Goal: Transaction & Acquisition: Book appointment/travel/reservation

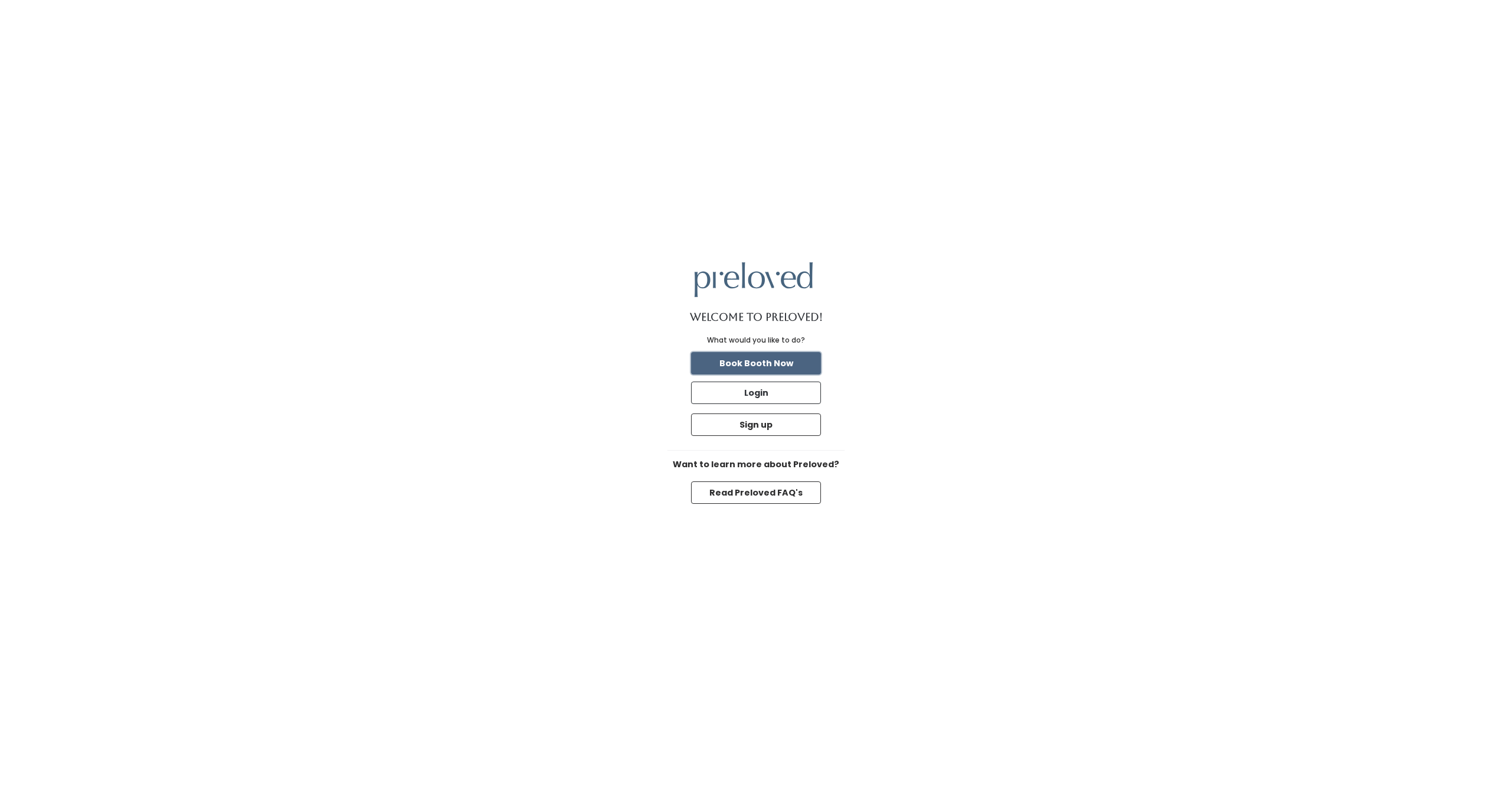
click at [747, 365] on button "Book Booth Now" at bounding box center [756, 362] width 130 height 22
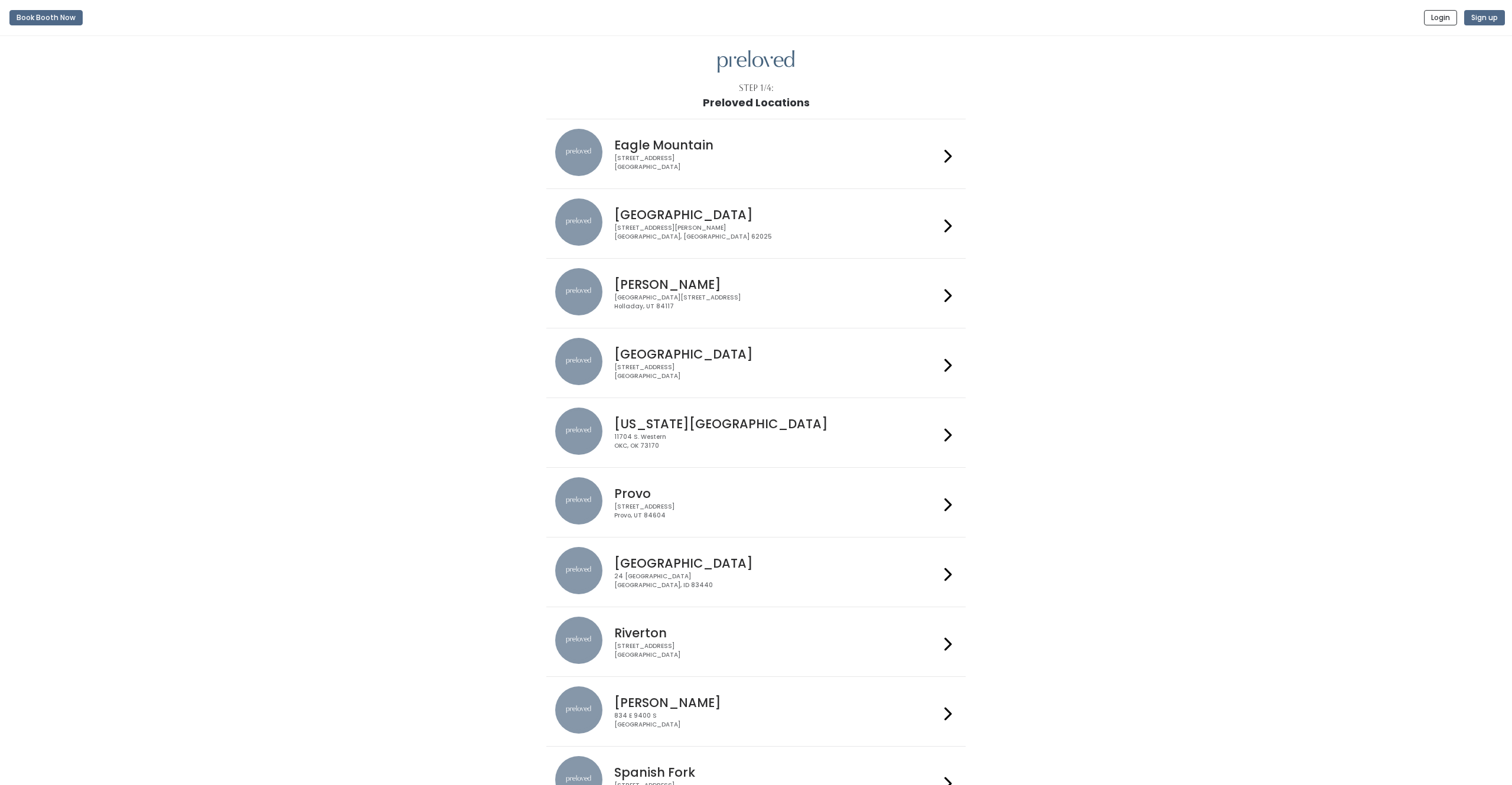
click at [599, 491] on img at bounding box center [578, 500] width 47 height 47
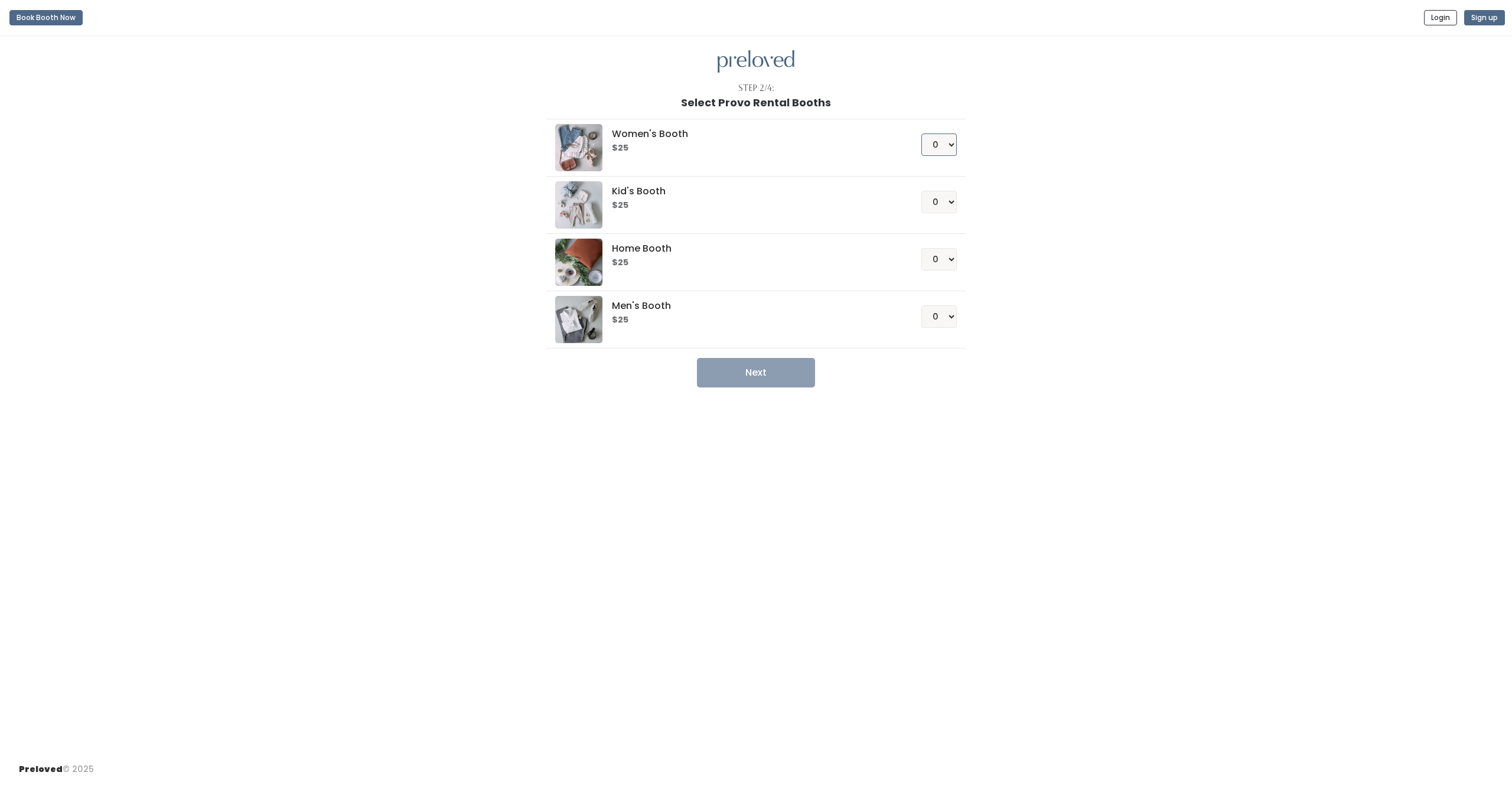
click at [946, 140] on select "0 1 2 3 4" at bounding box center [938, 144] width 35 height 22
click at [944, 149] on select "0 1 2 3 4" at bounding box center [938, 144] width 35 height 22
select select "1"
click at [939, 257] on select "0 1 2 3 4" at bounding box center [938, 259] width 35 height 22
click at [946, 202] on select "0 1 2 3 4" at bounding box center [938, 202] width 35 height 22
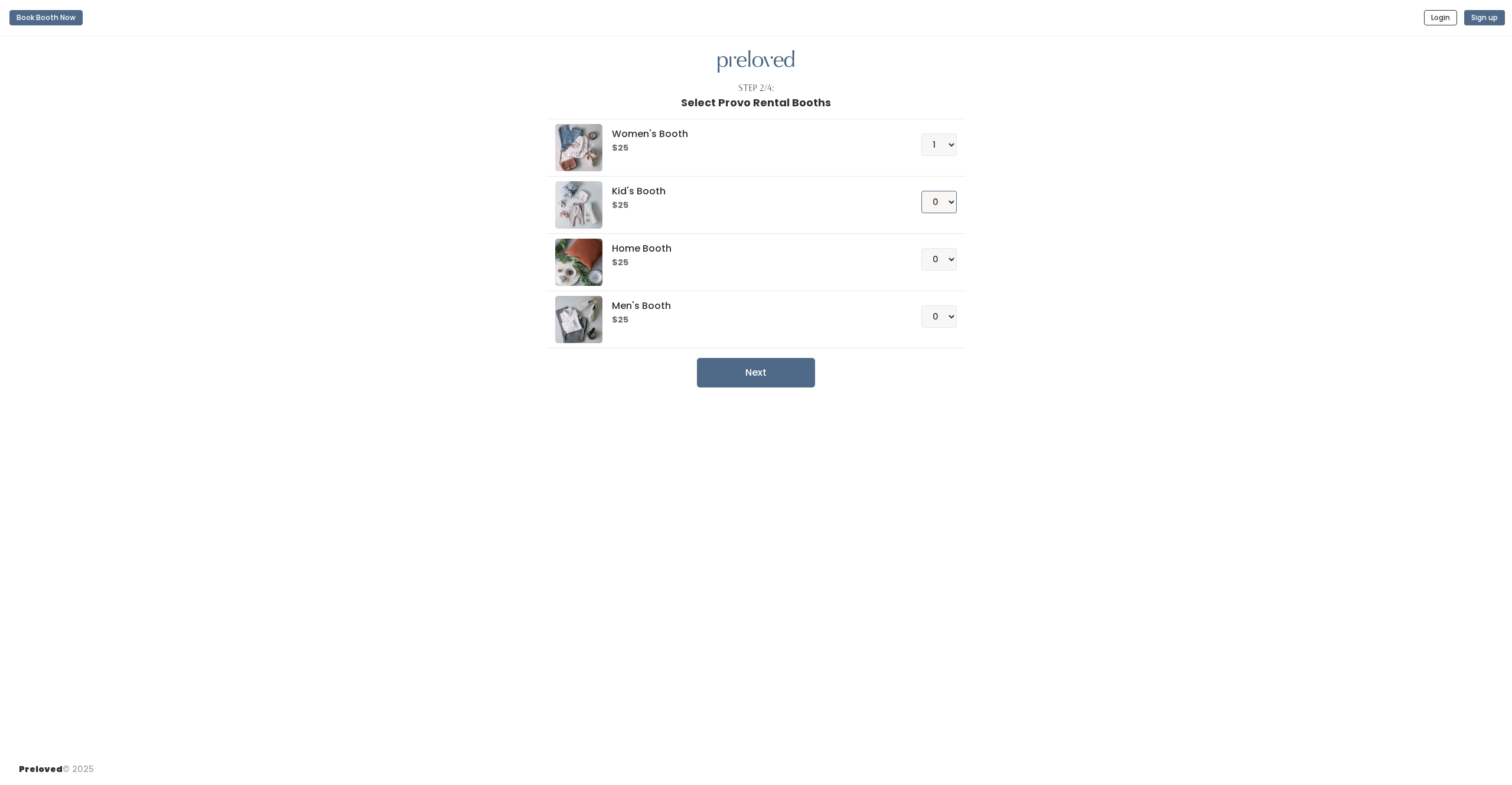
select select "1"
click at [944, 313] on select "0 1 2 3 4" at bounding box center [938, 316] width 35 height 22
select select "1"
click at [781, 375] on button "Next" at bounding box center [756, 372] width 118 height 30
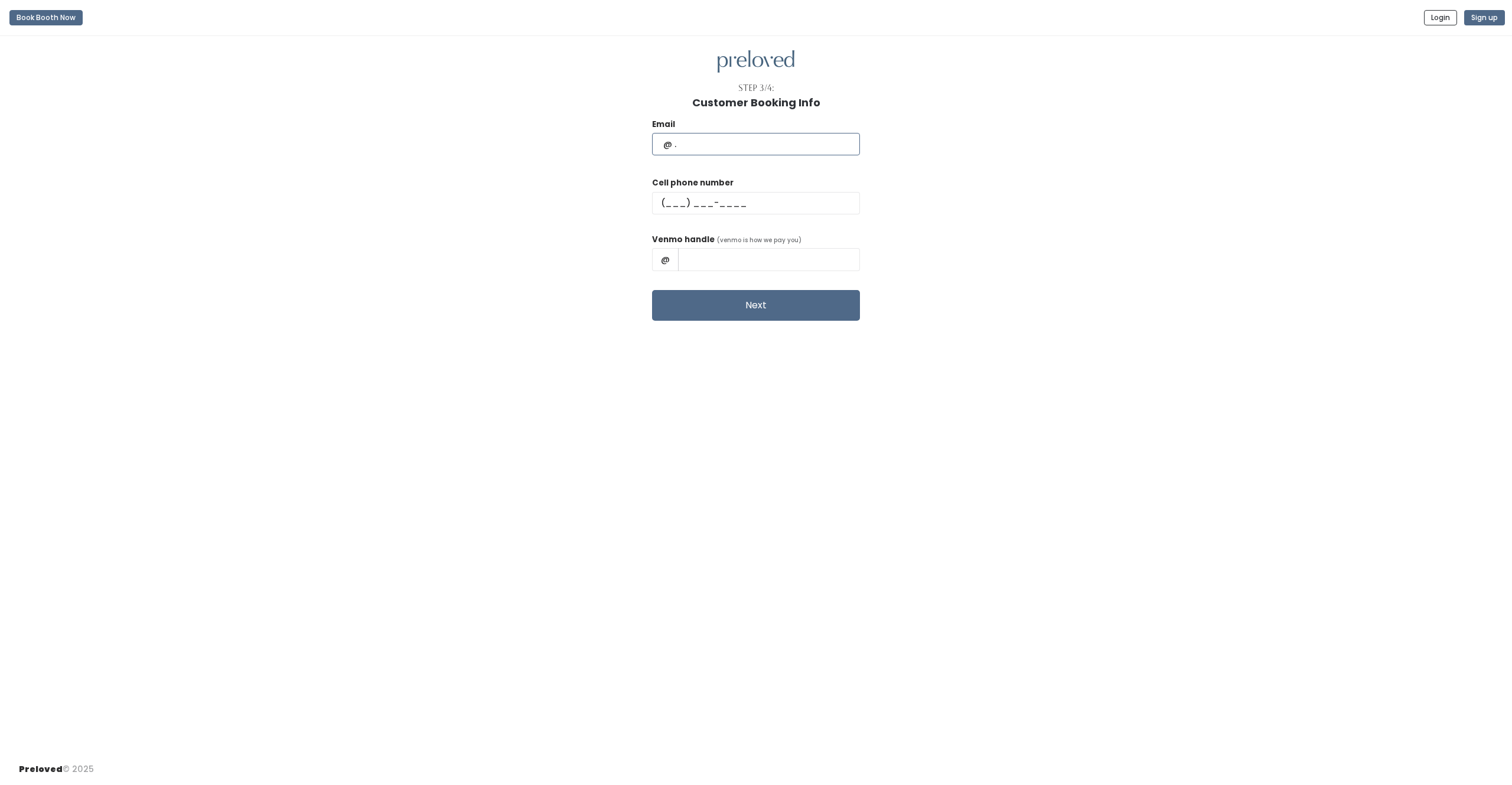
click at [774, 149] on input "text" at bounding box center [756, 143] width 208 height 22
type input "sarastaker@hotmail.com"
type input "(801) 762-7100"
click at [740, 261] on input "Sara Staker" at bounding box center [769, 259] width 181 height 22
type input "Sara-Staker"
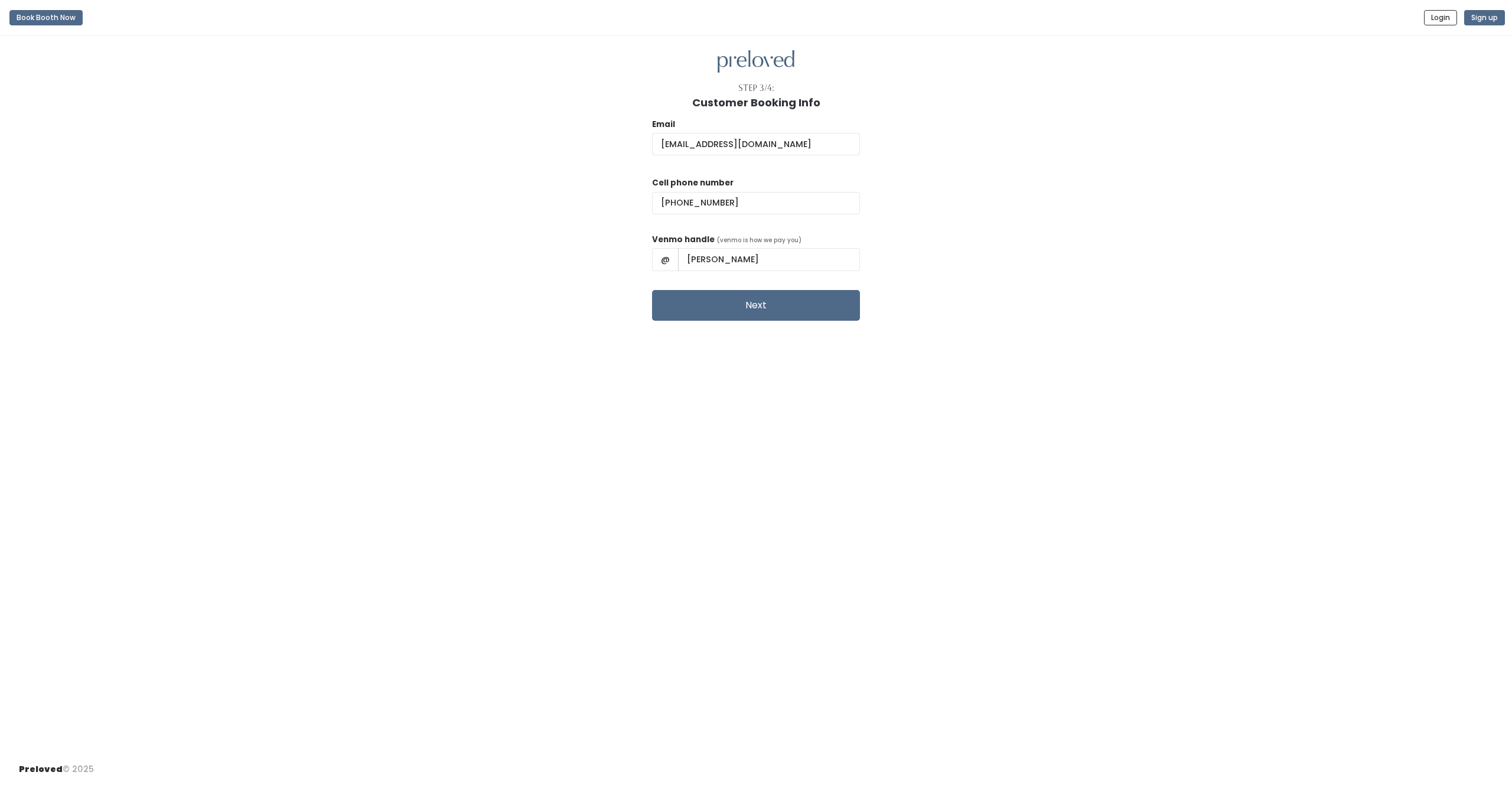
drag, startPoint x: 948, startPoint y: 219, endPoint x: 939, endPoint y: 222, distance: 9.5
click at [946, 219] on div "Email sarastaker@hotmail.com Cell phone number (801) 762-7100 Venmo handle (ven…" at bounding box center [756, 215] width 1474 height 212
click at [730, 300] on button "Next" at bounding box center [756, 306] width 208 height 31
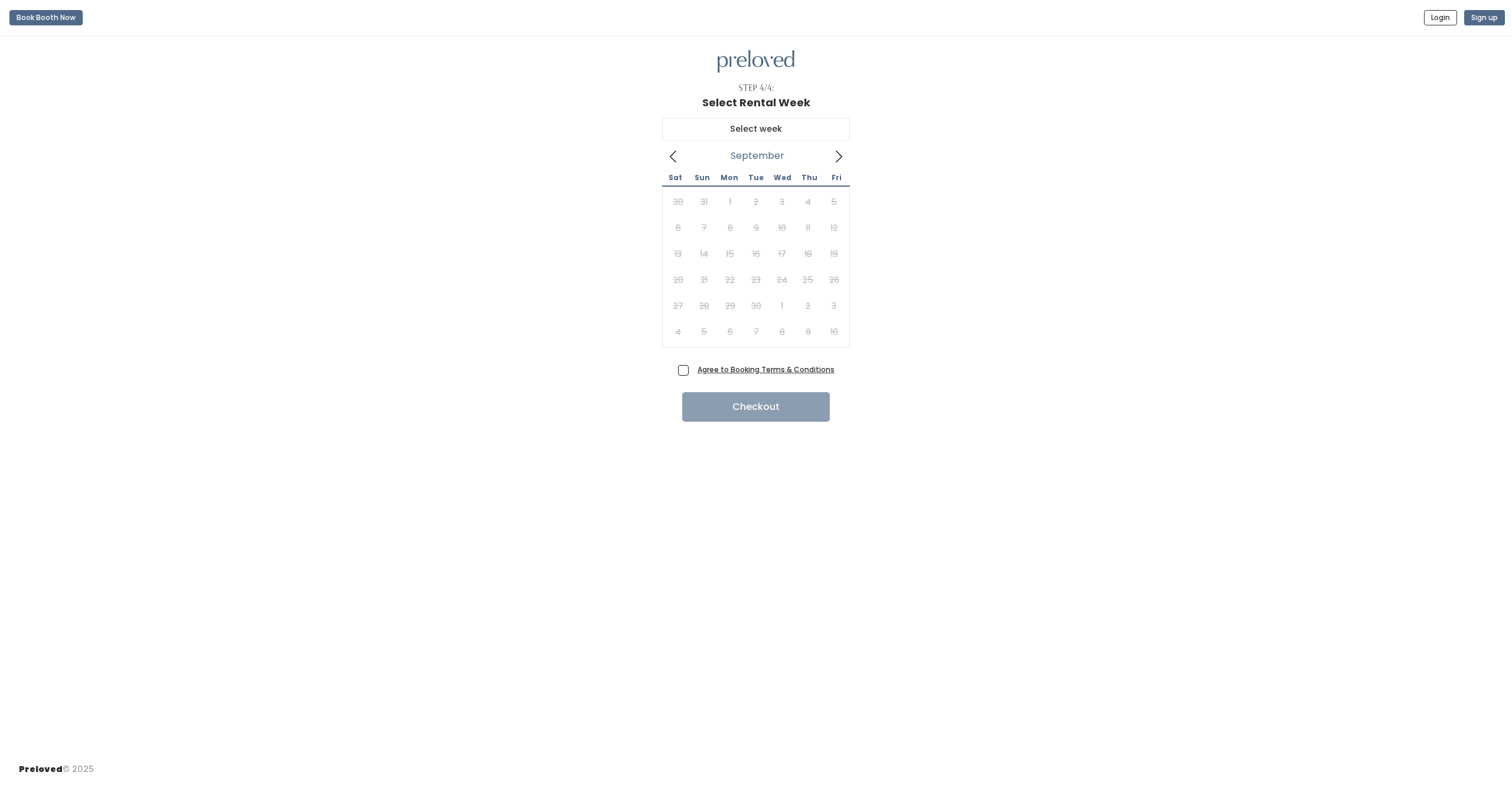
click at [831, 153] on span at bounding box center [838, 156] width 22 height 19
type input "[DATE] to [DATE]"
click at [678, 366] on div "Agree to Booking Terms & Conditions Checkout" at bounding box center [756, 392] width 1474 height 61
click at [692, 370] on span "Agree to Booking Terms & Conditions" at bounding box center [763, 369] width 141 height 11
click at [692, 370] on input "Agree to Booking Terms & Conditions" at bounding box center [696, 367] width 8 height 8
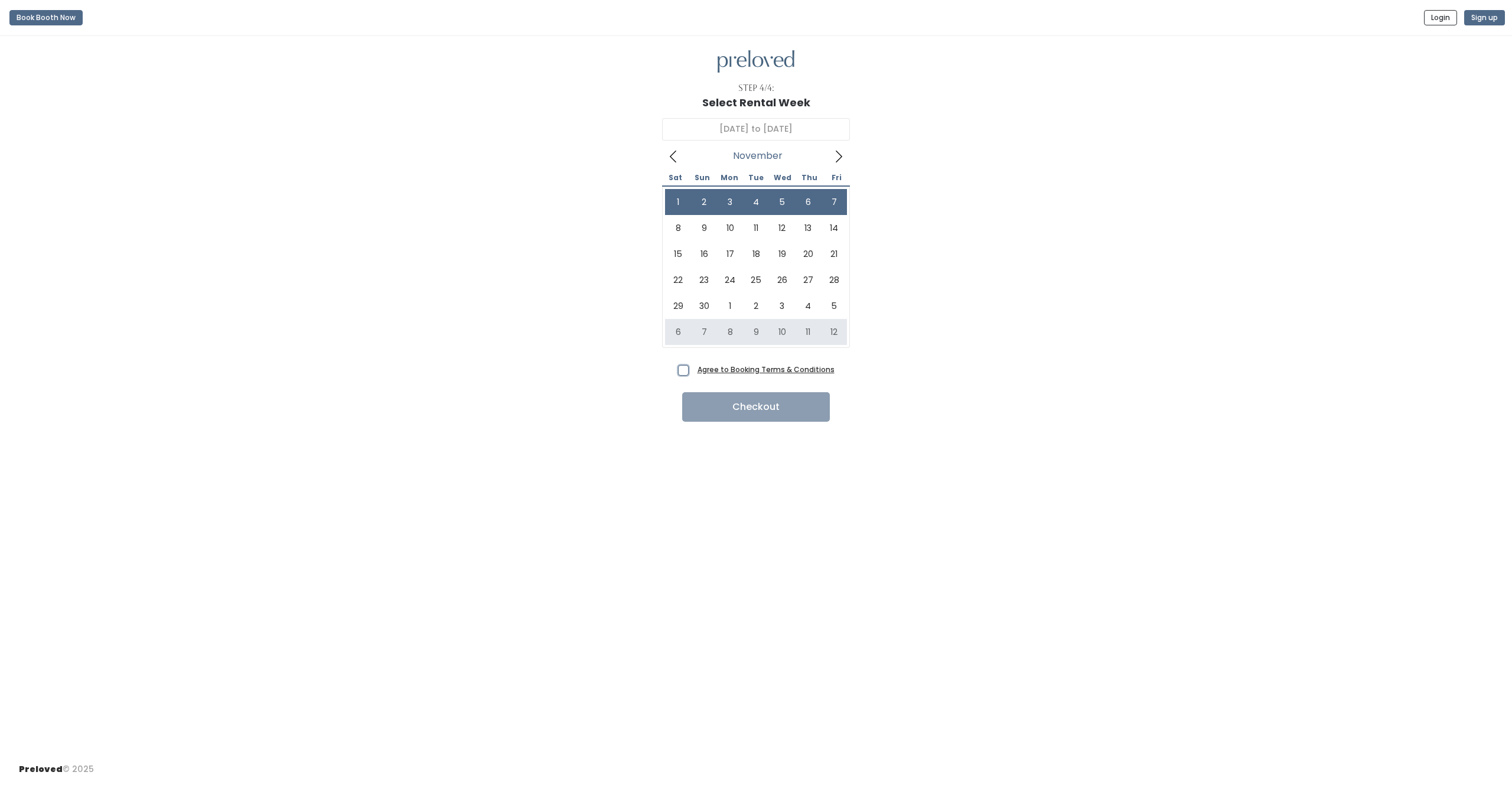
checkbox input "true"
click at [753, 408] on button "Checkout" at bounding box center [756, 406] width 148 height 30
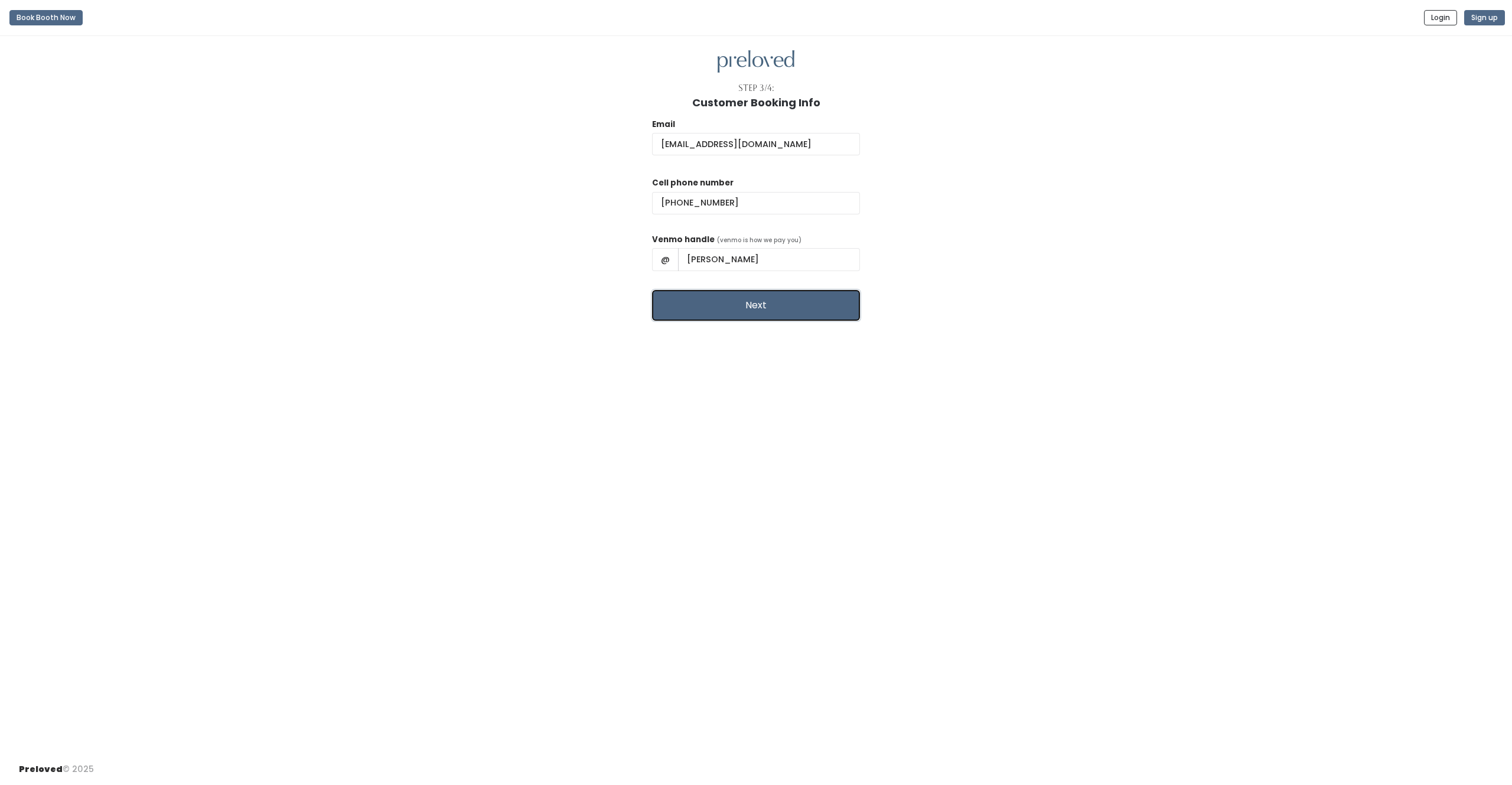
click at [799, 310] on button "Next" at bounding box center [756, 306] width 208 height 31
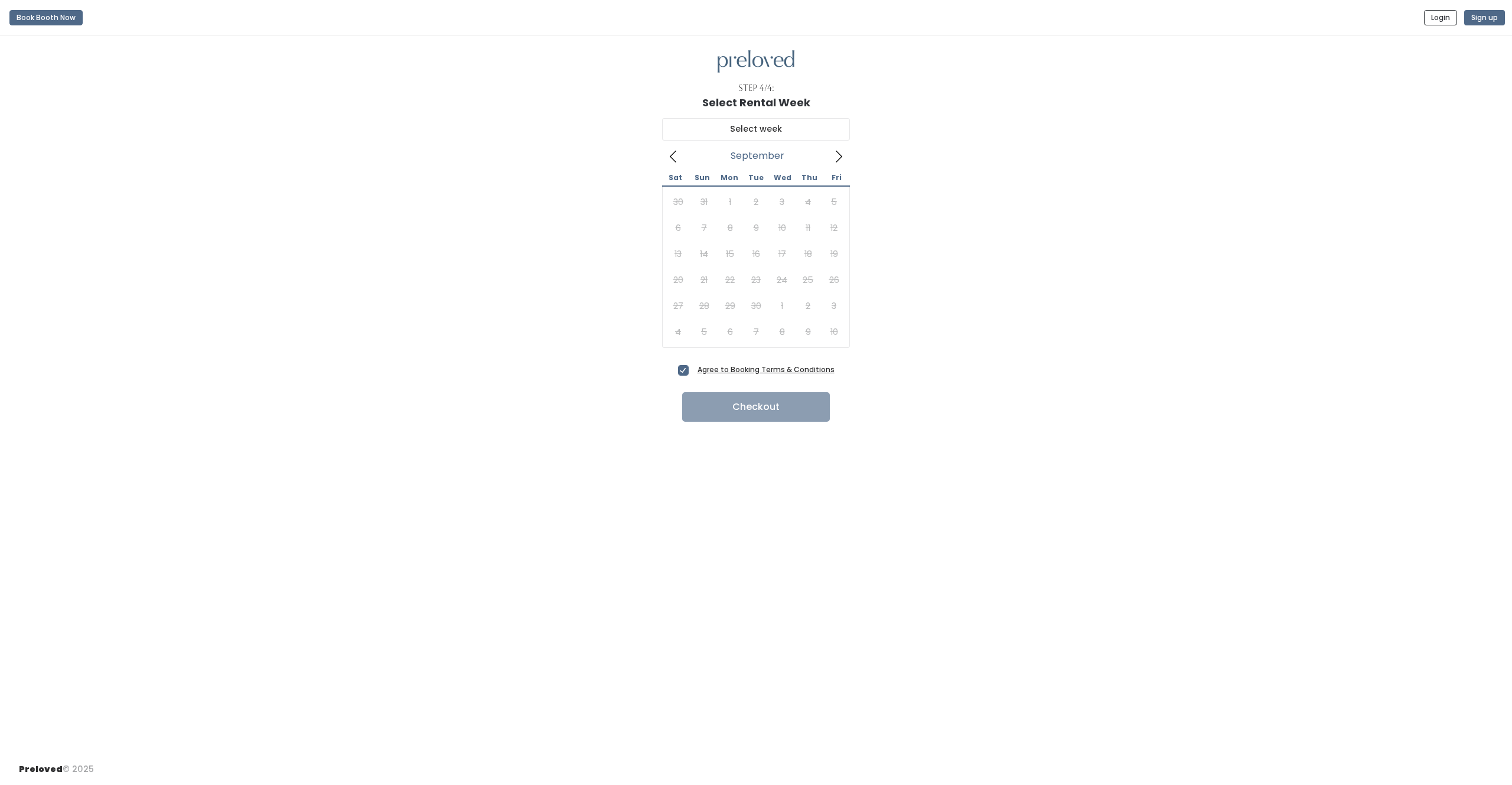
click at [841, 159] on icon at bounding box center [839, 157] width 13 height 13
click at [837, 152] on icon at bounding box center [839, 157] width 13 height 13
click at [671, 157] on icon at bounding box center [673, 157] width 13 height 13
click at [835, 158] on icon at bounding box center [839, 157] width 13 height 13
click at [675, 152] on icon at bounding box center [673, 157] width 13 height 13
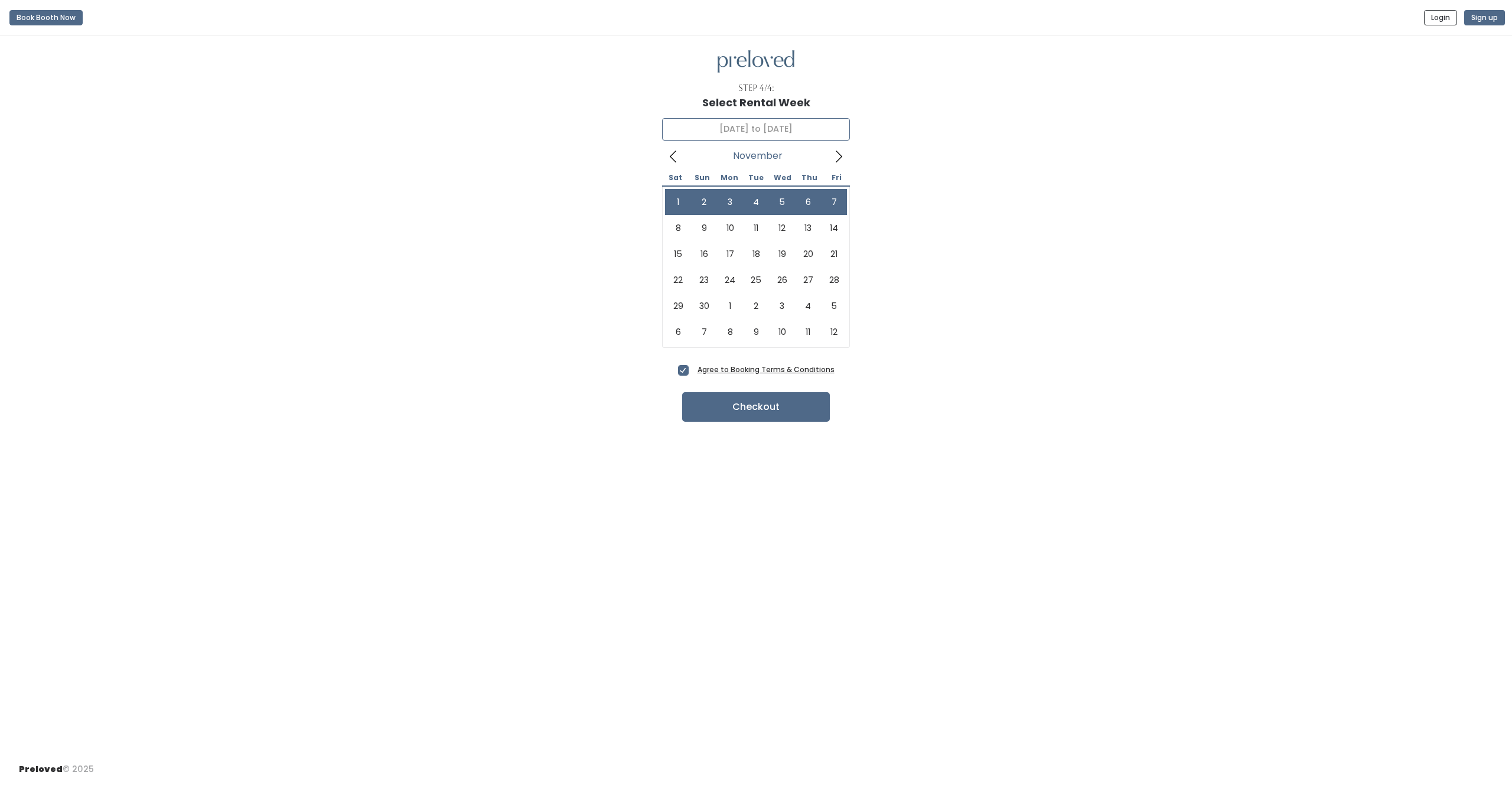
click at [834, 159] on icon at bounding box center [839, 157] width 13 height 13
type input "November 8 to November 14"
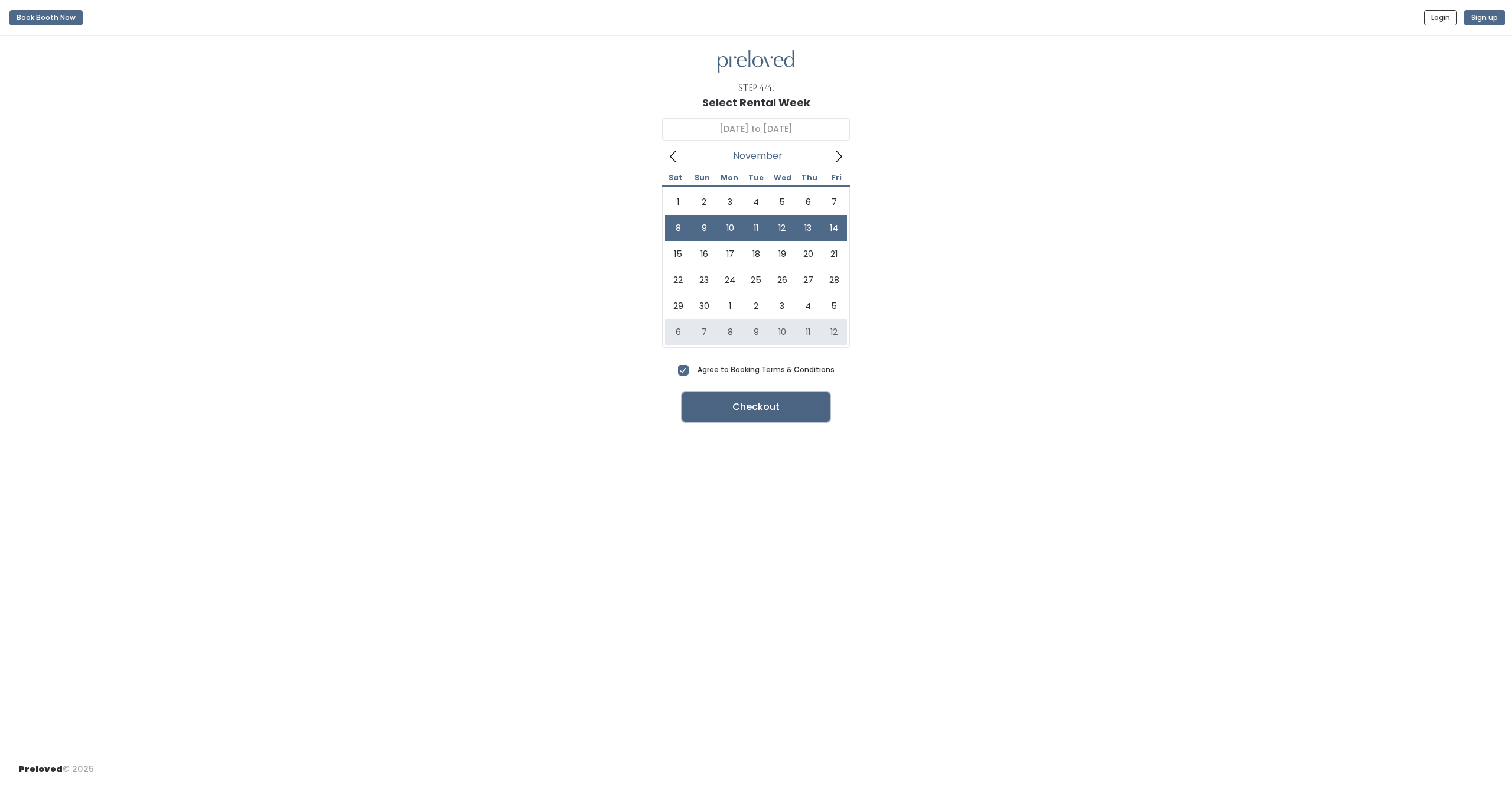
click at [783, 414] on button "Checkout" at bounding box center [756, 406] width 148 height 30
